Goal: Find specific page/section: Find specific page/section

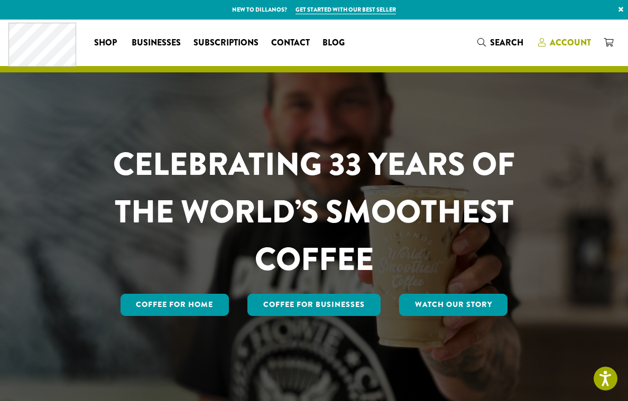
click at [559, 43] on span "Account" at bounding box center [570, 42] width 41 height 12
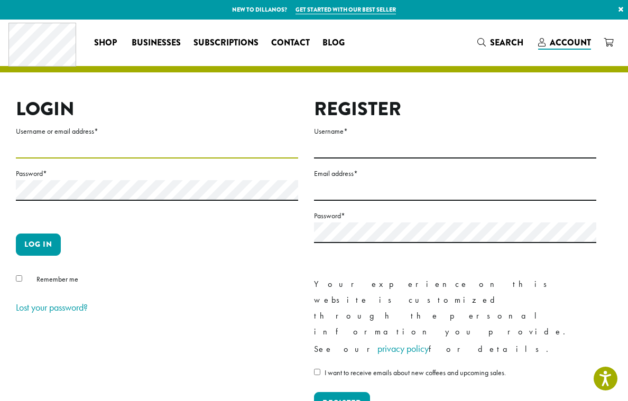
click at [49, 149] on input "Username or email address *" at bounding box center [157, 148] width 282 height 21
type input "**********"
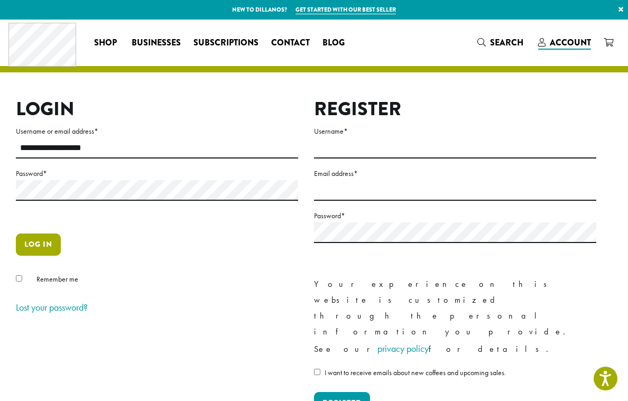
click at [36, 246] on button "Log in" at bounding box center [38, 245] width 45 height 22
click at [36, 245] on button "Log in" at bounding box center [38, 245] width 45 height 22
click at [50, 247] on button "Log in" at bounding box center [38, 245] width 45 height 22
click at [158, 244] on p "Log in" at bounding box center [157, 249] width 282 height 31
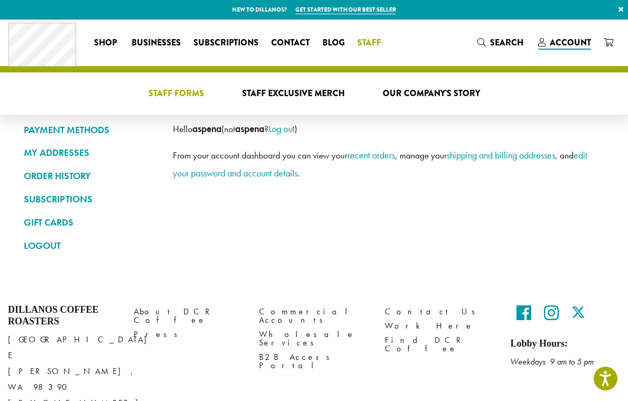
click at [178, 94] on span "Staff Forms" at bounding box center [177, 93] width 56 height 13
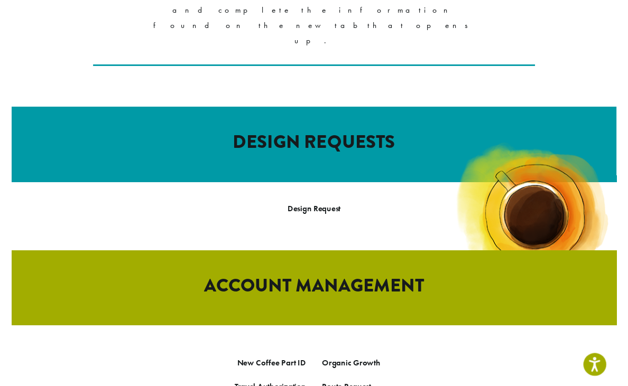
scroll to position [414, 0]
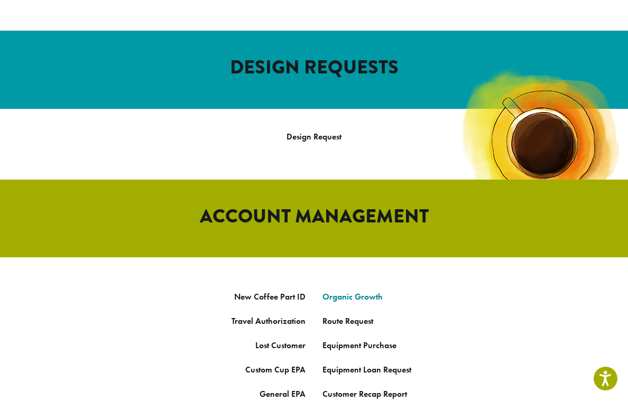
click at [363, 291] on link "Organic Growth" at bounding box center [352, 296] width 60 height 11
